Goal: Transaction & Acquisition: Purchase product/service

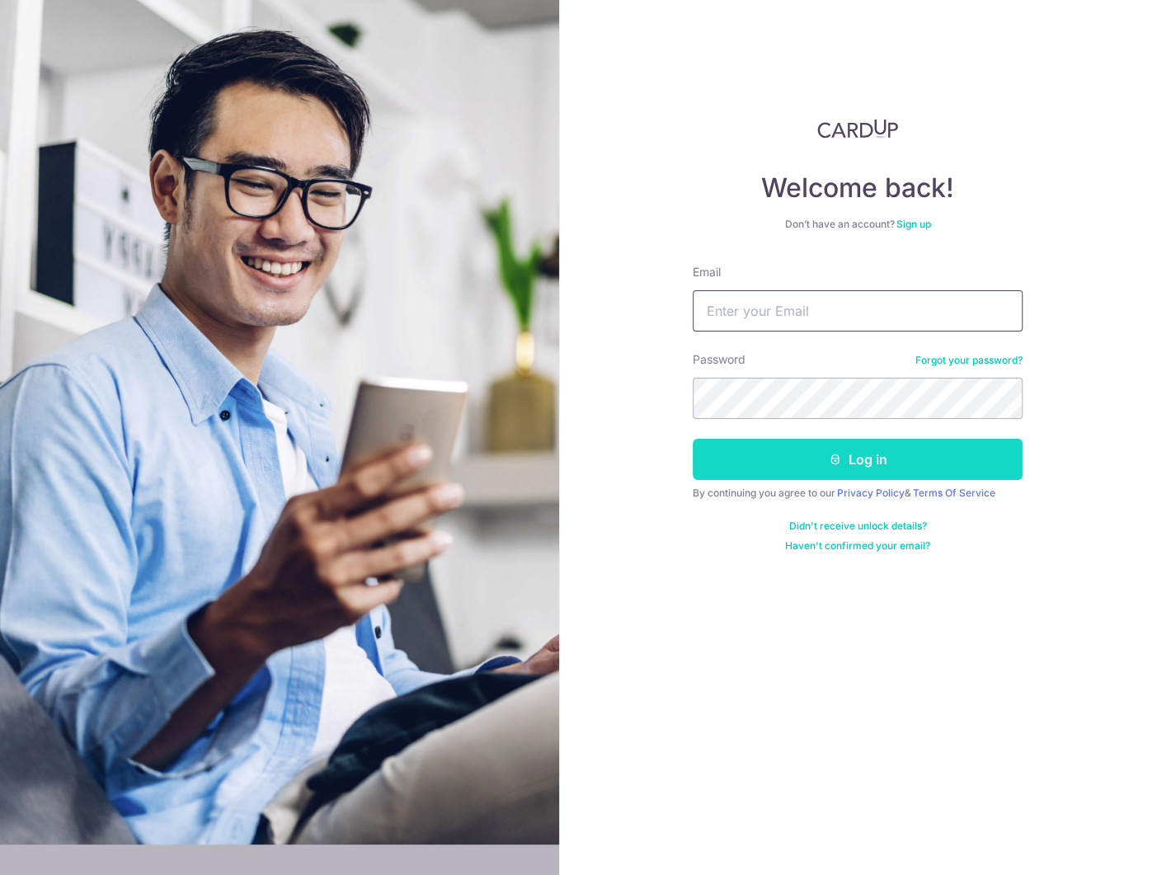
type input "[EMAIL_ADDRESS][DOMAIN_NAME]"
click at [866, 459] on button "Log in" at bounding box center [858, 459] width 330 height 41
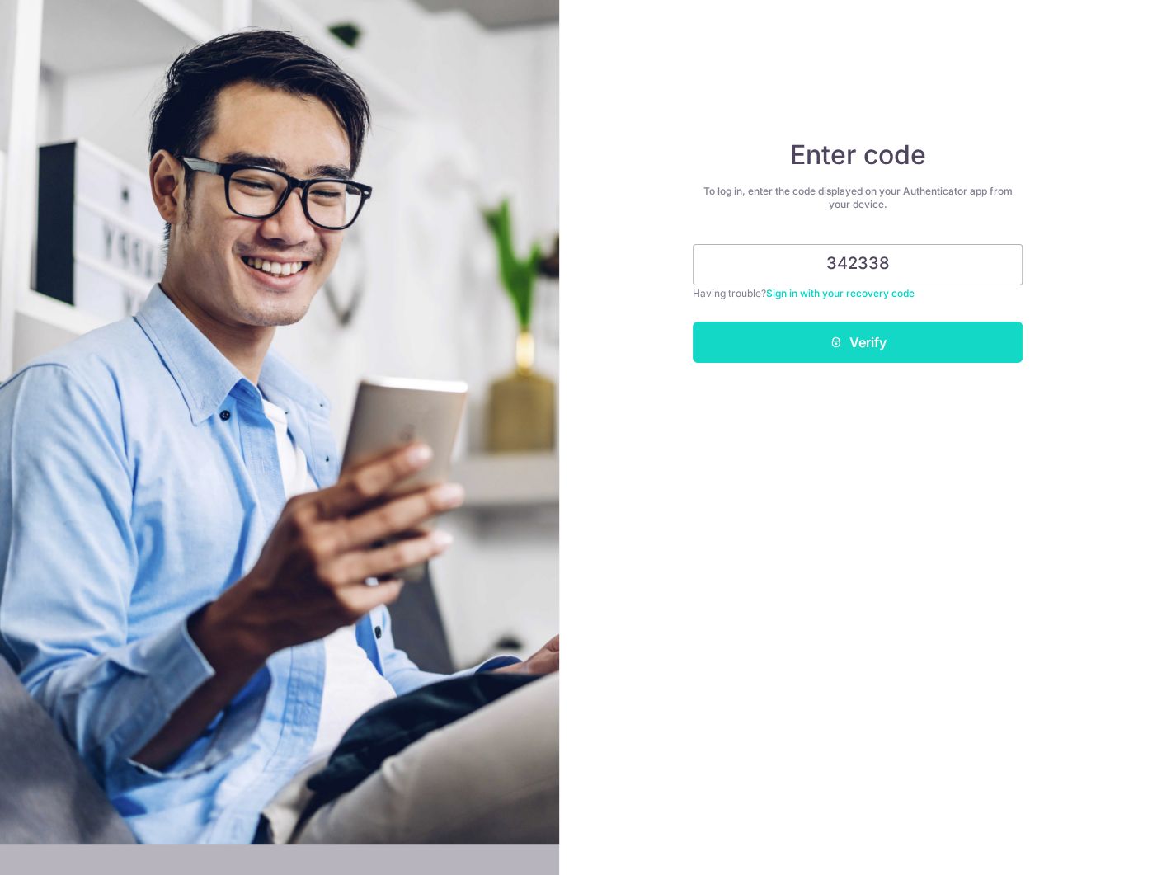
type input "342338"
click at [880, 340] on button "Verify" at bounding box center [858, 342] width 330 height 41
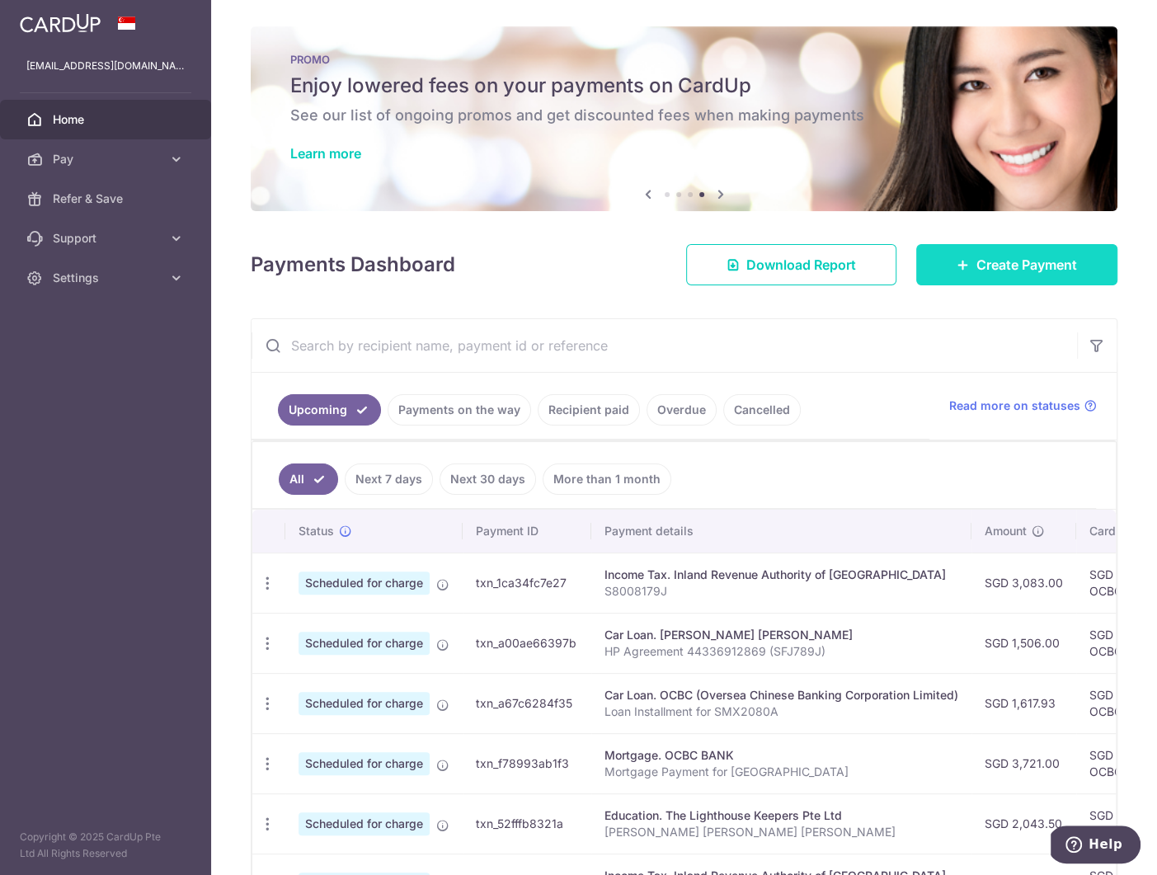
click at [976, 261] on span "Create Payment" at bounding box center [1026, 265] width 101 height 20
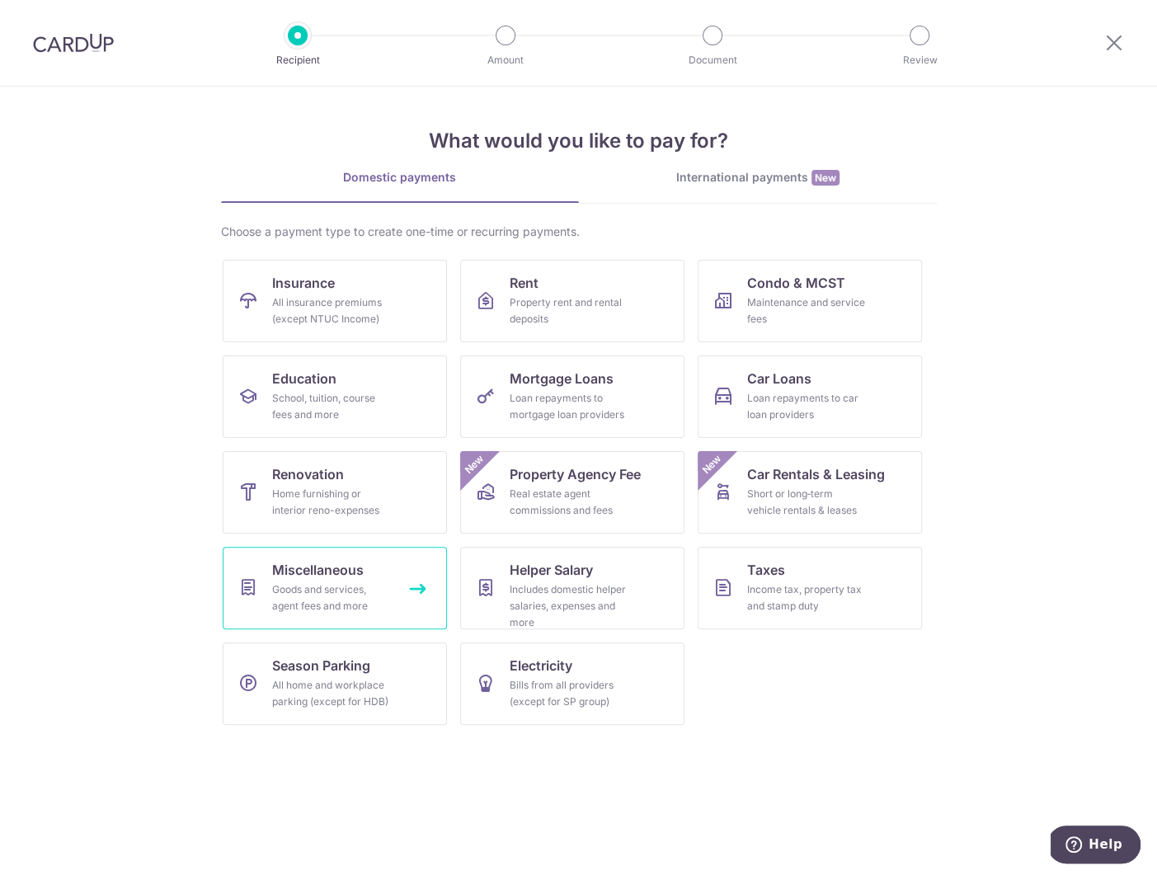
click at [345, 560] on span "Miscellaneous" at bounding box center [318, 570] width 92 height 20
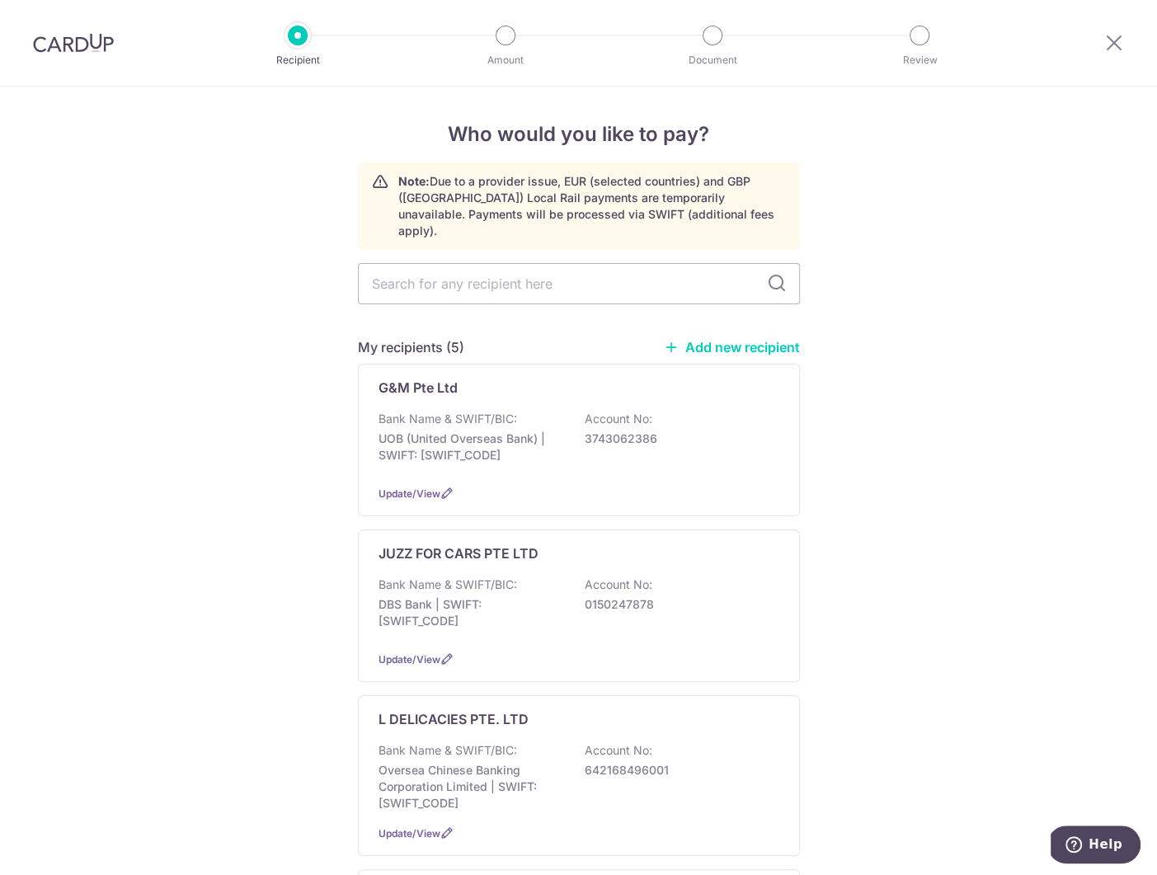
click at [743, 339] on link "Add new recipient" at bounding box center [732, 347] width 136 height 16
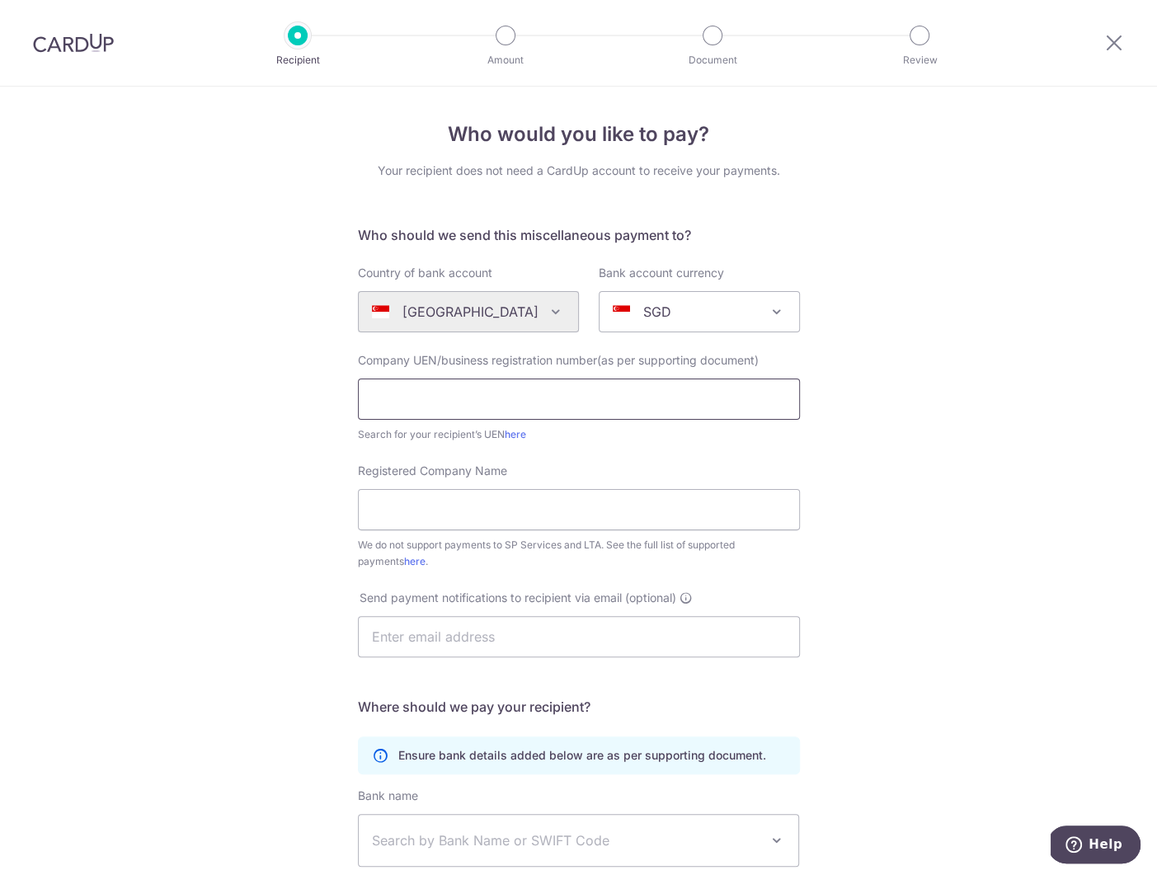
click at [498, 407] on input "text" at bounding box center [579, 398] width 442 height 41
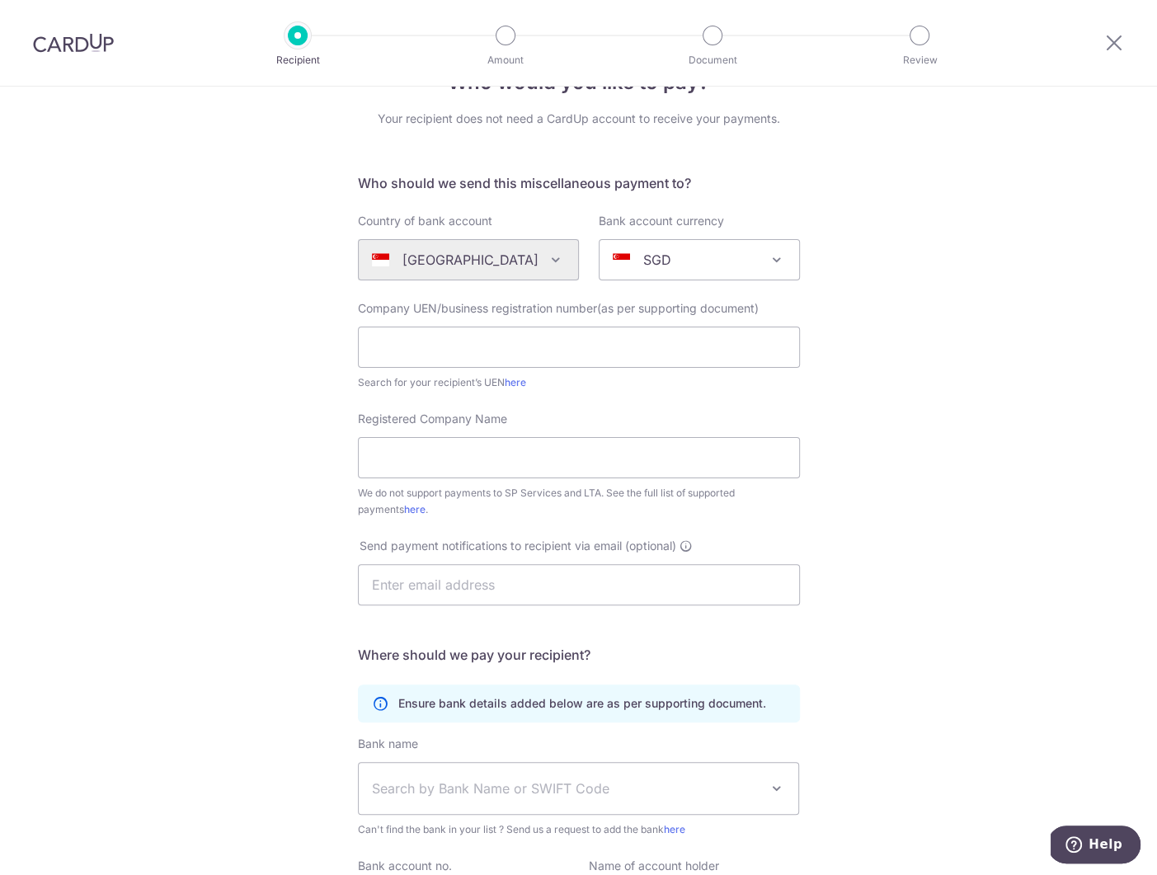
scroll to position [232, 0]
